Goal: Unclear: Browse casually

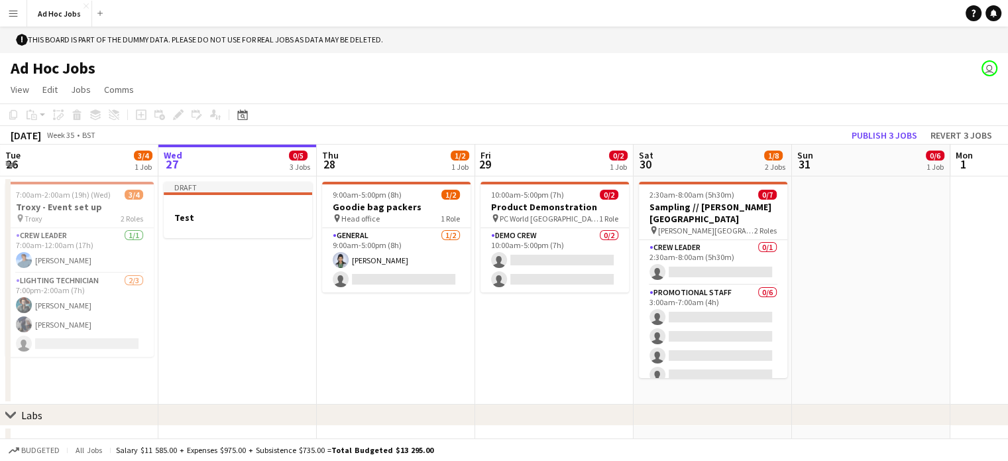
scroll to position [0, 317]
